Goal: Check status: Check status

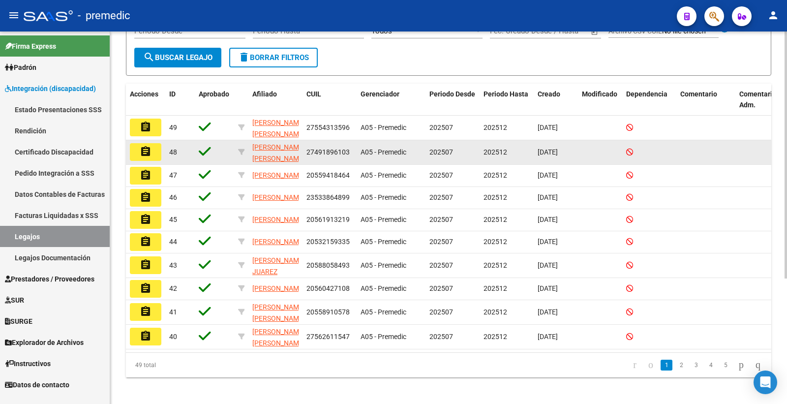
scroll to position [188, 0]
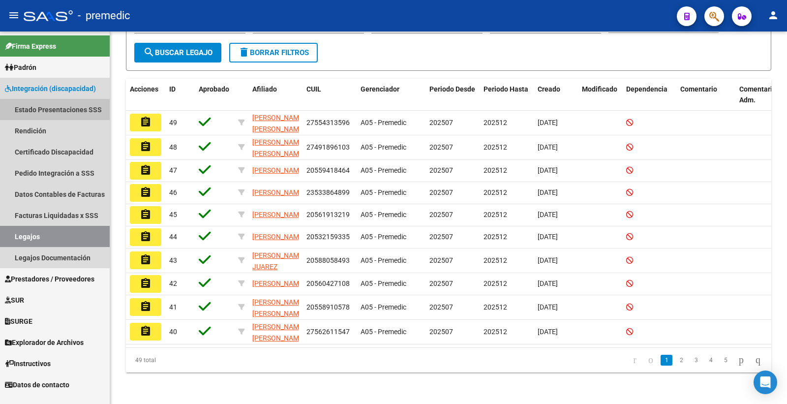
click at [77, 112] on link "Estado Presentaciones SSS" at bounding box center [55, 109] width 110 height 21
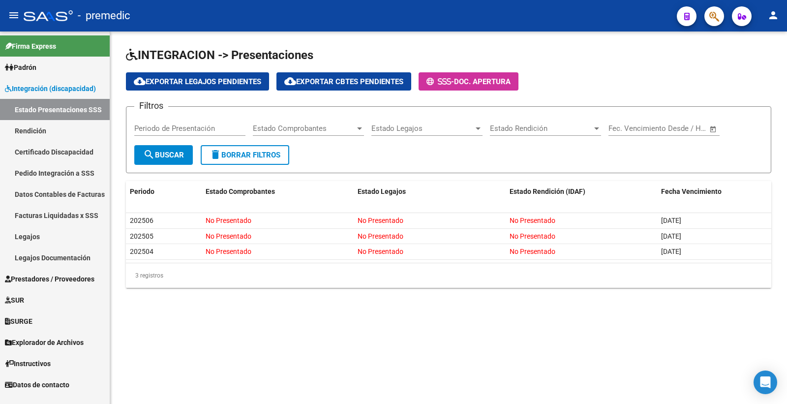
click at [54, 90] on span "Integración (discapacidad)" at bounding box center [50, 88] width 91 height 11
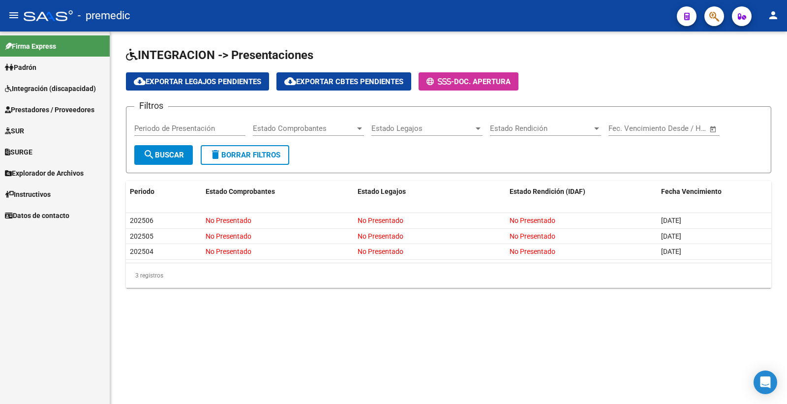
click at [48, 90] on span "Integración (discapacidad)" at bounding box center [50, 88] width 91 height 11
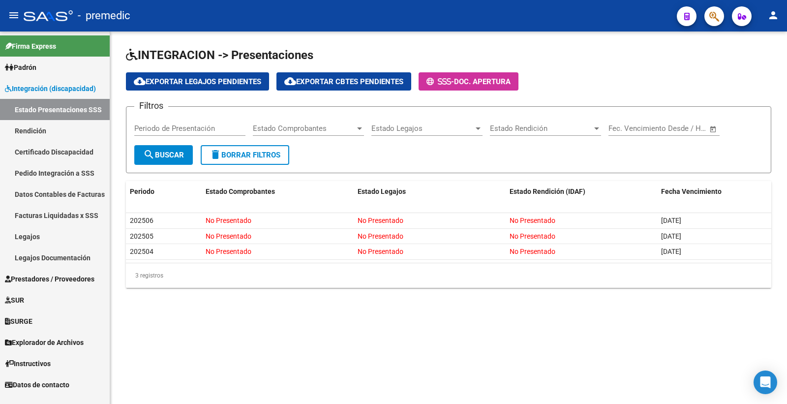
click at [37, 125] on link "Rendición" at bounding box center [55, 130] width 110 height 21
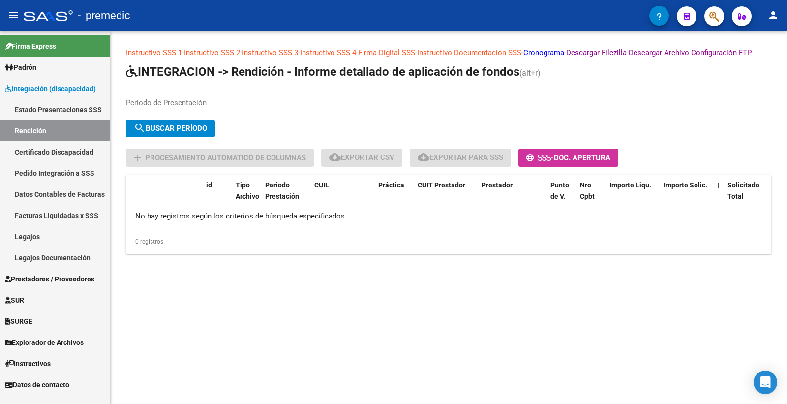
click at [187, 110] on div "Periodo de Presentación" at bounding box center [181, 99] width 111 height 21
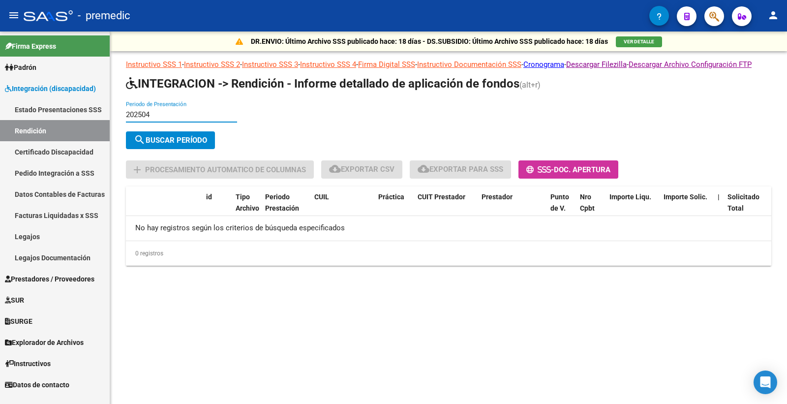
type input "202504"
click at [183, 149] on button "search Buscar Período" at bounding box center [170, 140] width 89 height 18
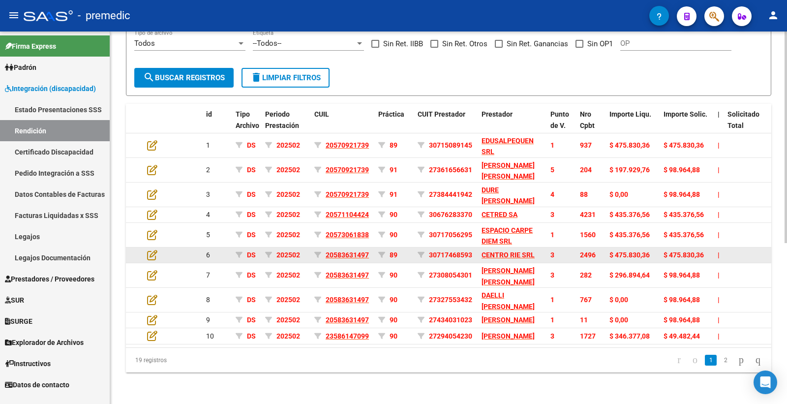
scroll to position [283, 0]
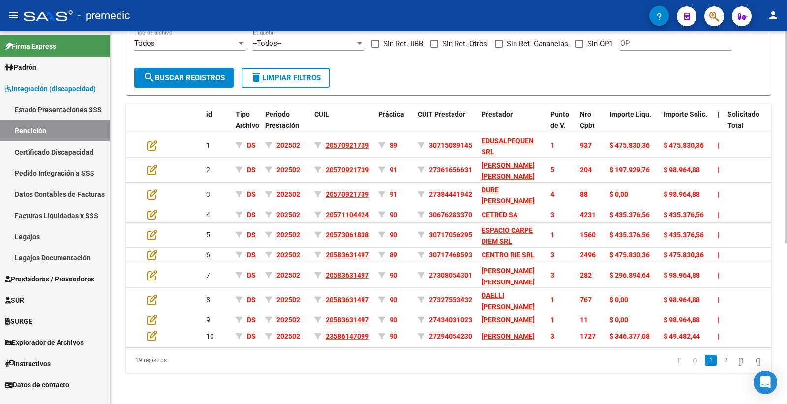
click at [513, 375] on div "DR.ENVIO: Último Archivo SSS publicado hace: 18 días - DS.SUBSIDIO: Último Arch…" at bounding box center [448, 94] width 677 height 620
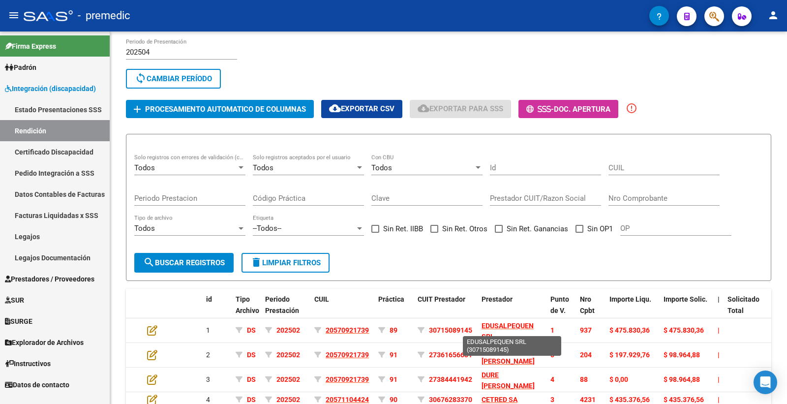
scroll to position [0, 0]
